Goal: Task Accomplishment & Management: Manage account settings

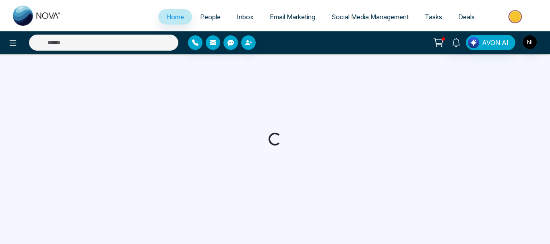
select select "*"
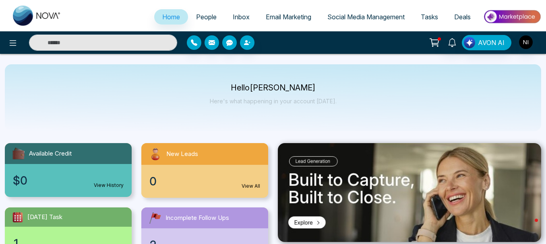
drag, startPoint x: 486, startPoint y: 121, endPoint x: 540, endPoint y: 124, distance: 54.0
click at [540, 124] on div "Hello [PERSON_NAME] Here's what happening in your account [DATE]." at bounding box center [273, 97] width 536 height 67
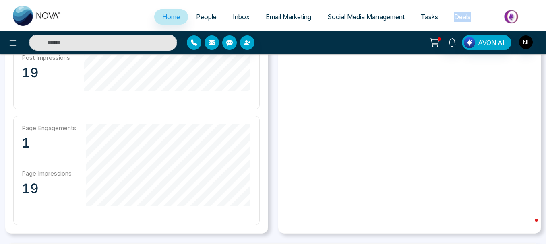
scroll to position [414, 0]
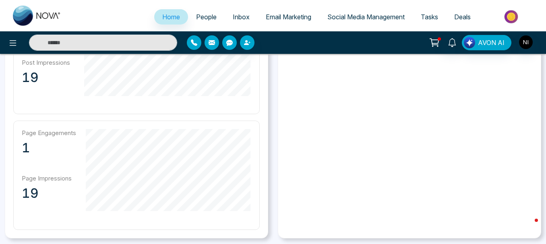
click at [404, 147] on div "**********" at bounding box center [409, 48] width 263 height 381
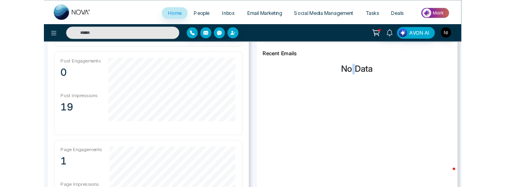
scroll to position [352, 0]
